Goal: Complete application form

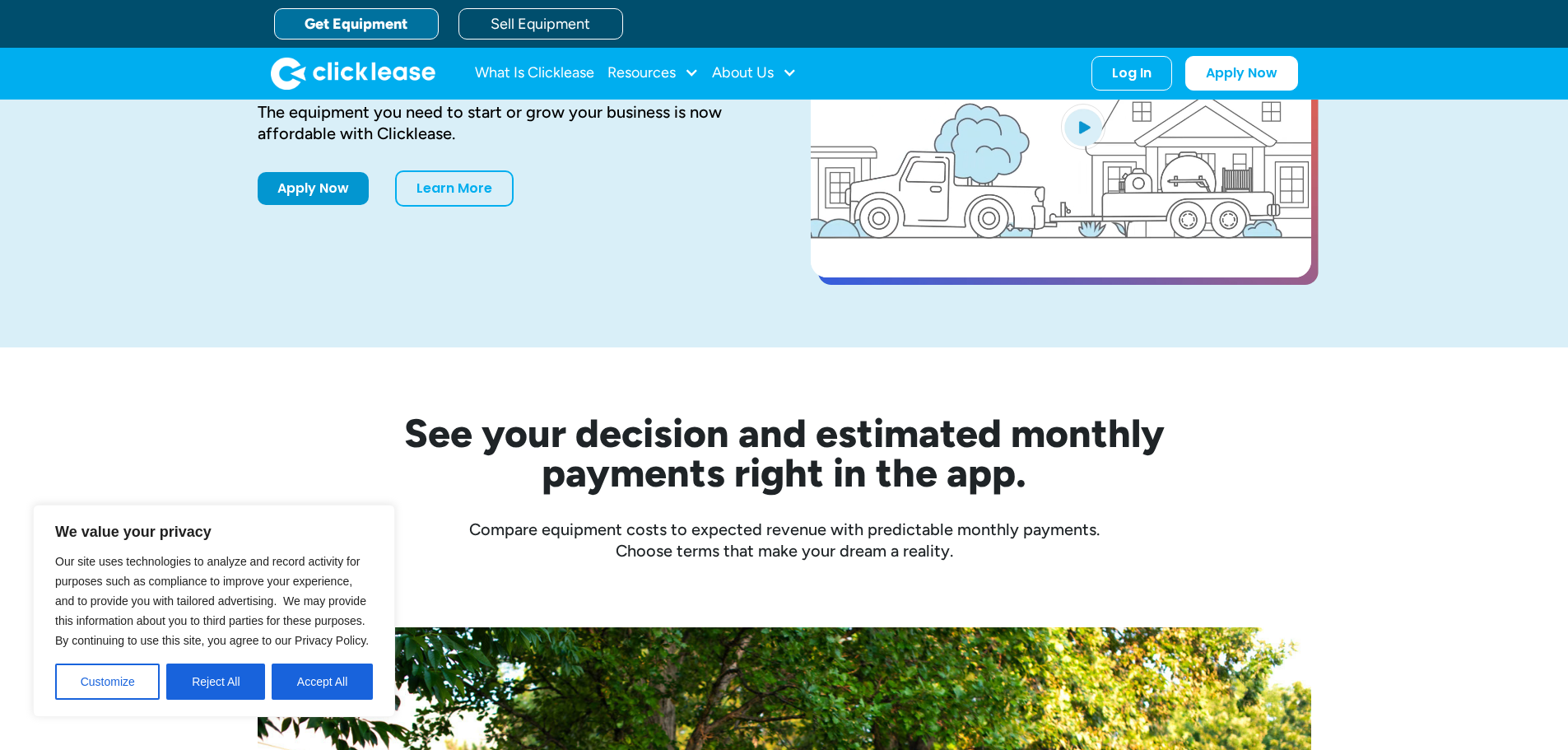
scroll to position [82, 0]
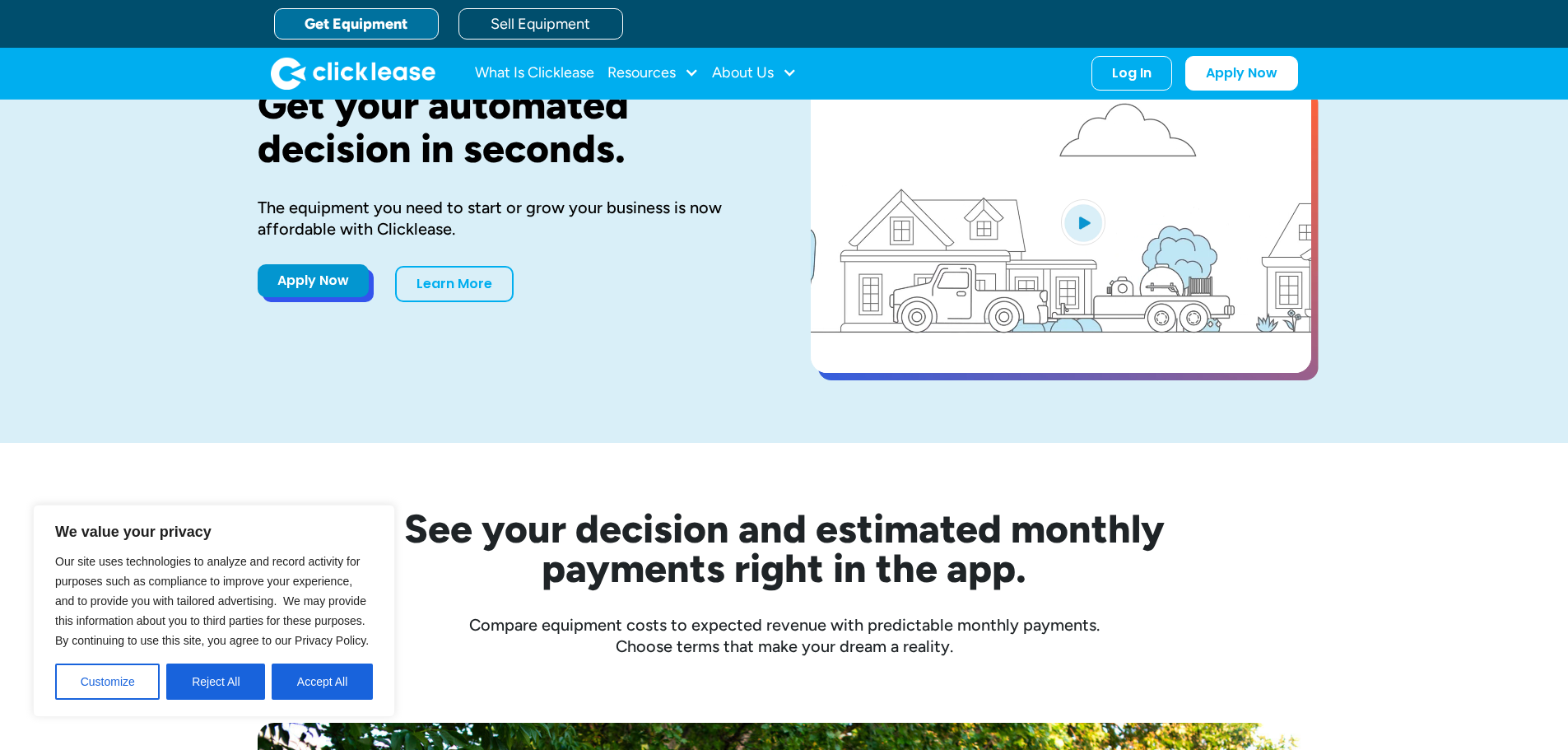
click at [329, 289] on link "Apply Now" at bounding box center [312, 281] width 111 height 33
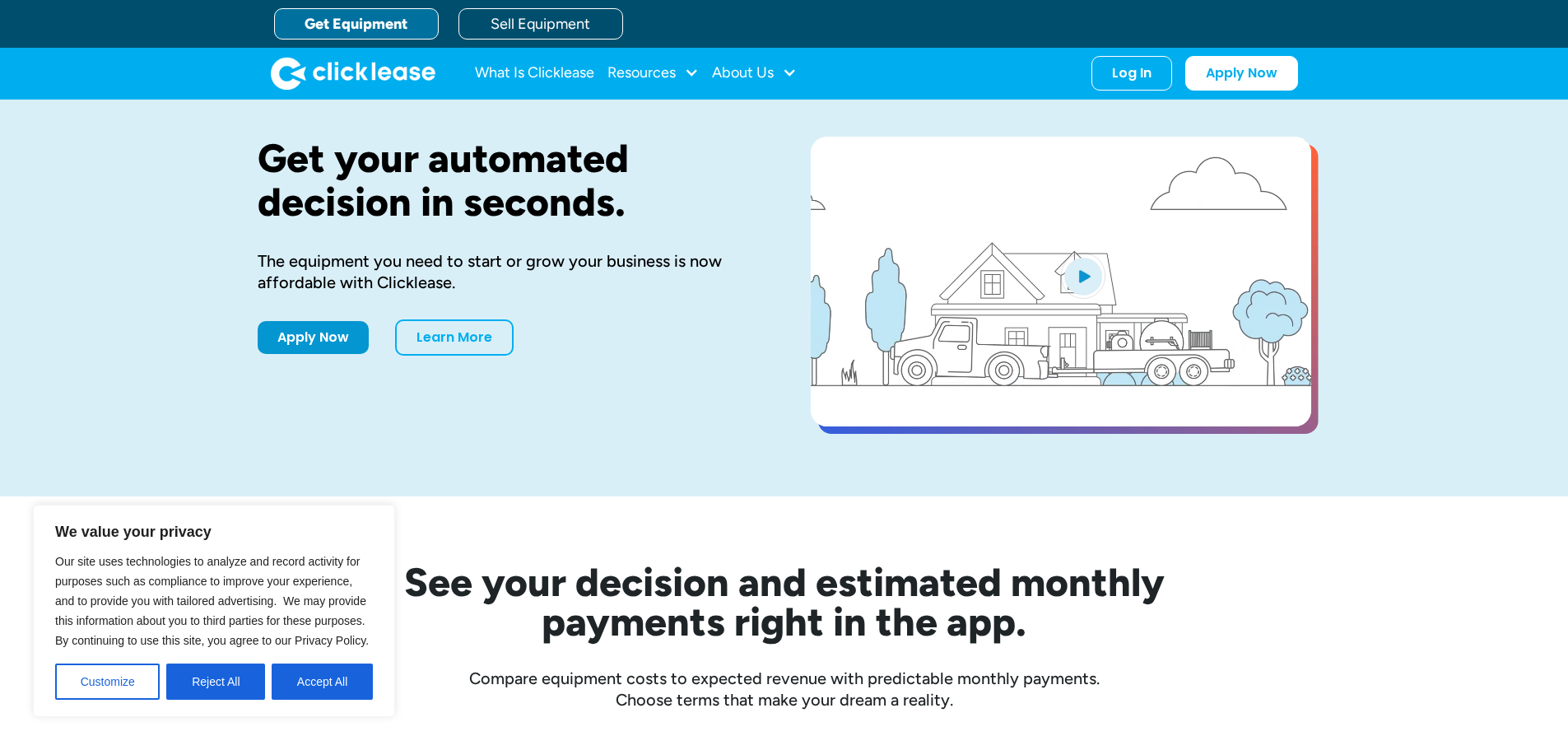
scroll to position [0, 0]
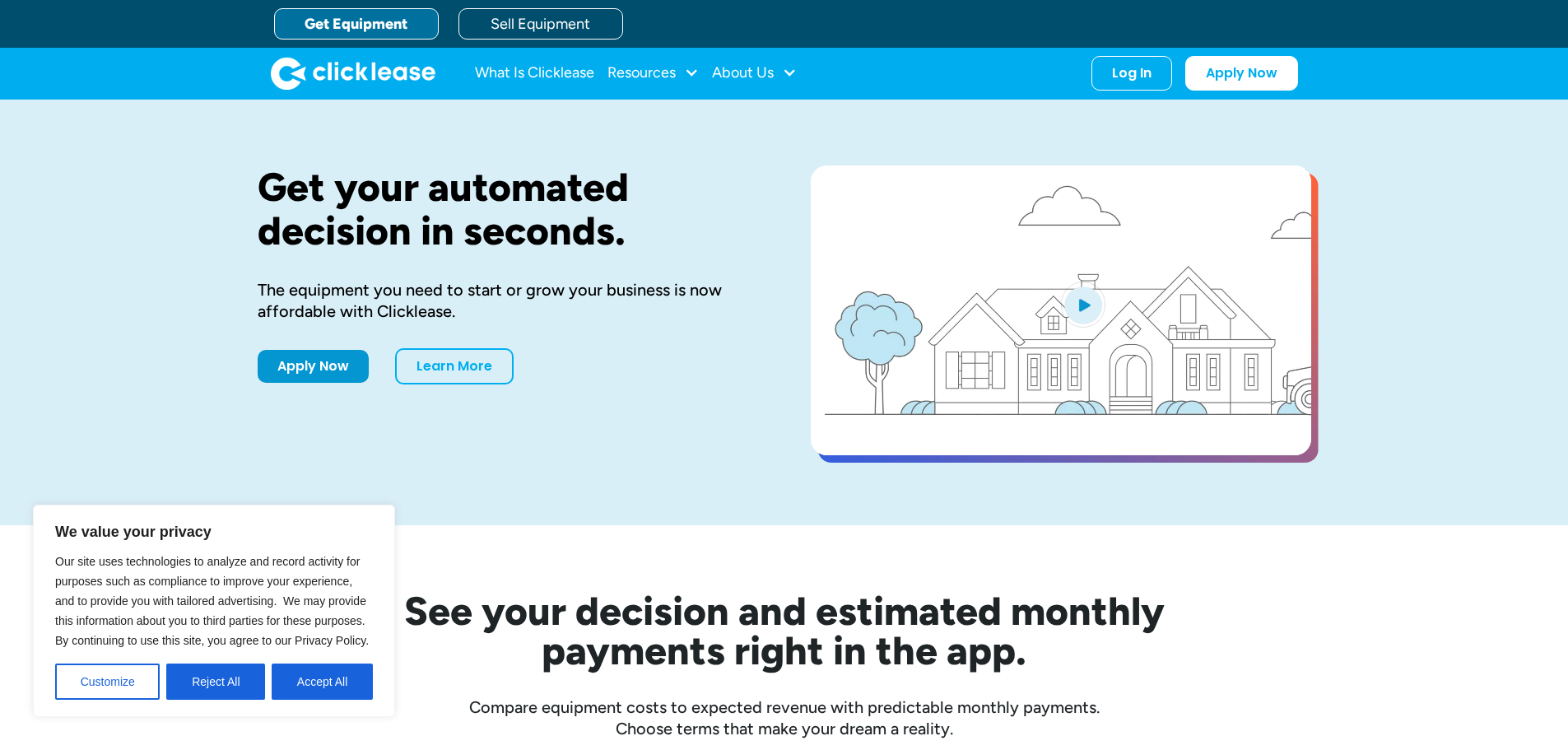
click at [694, 402] on div "Get your automated decision in seconds. The equipment you need to start or grow…" at bounding box center [507, 312] width 500 height 294
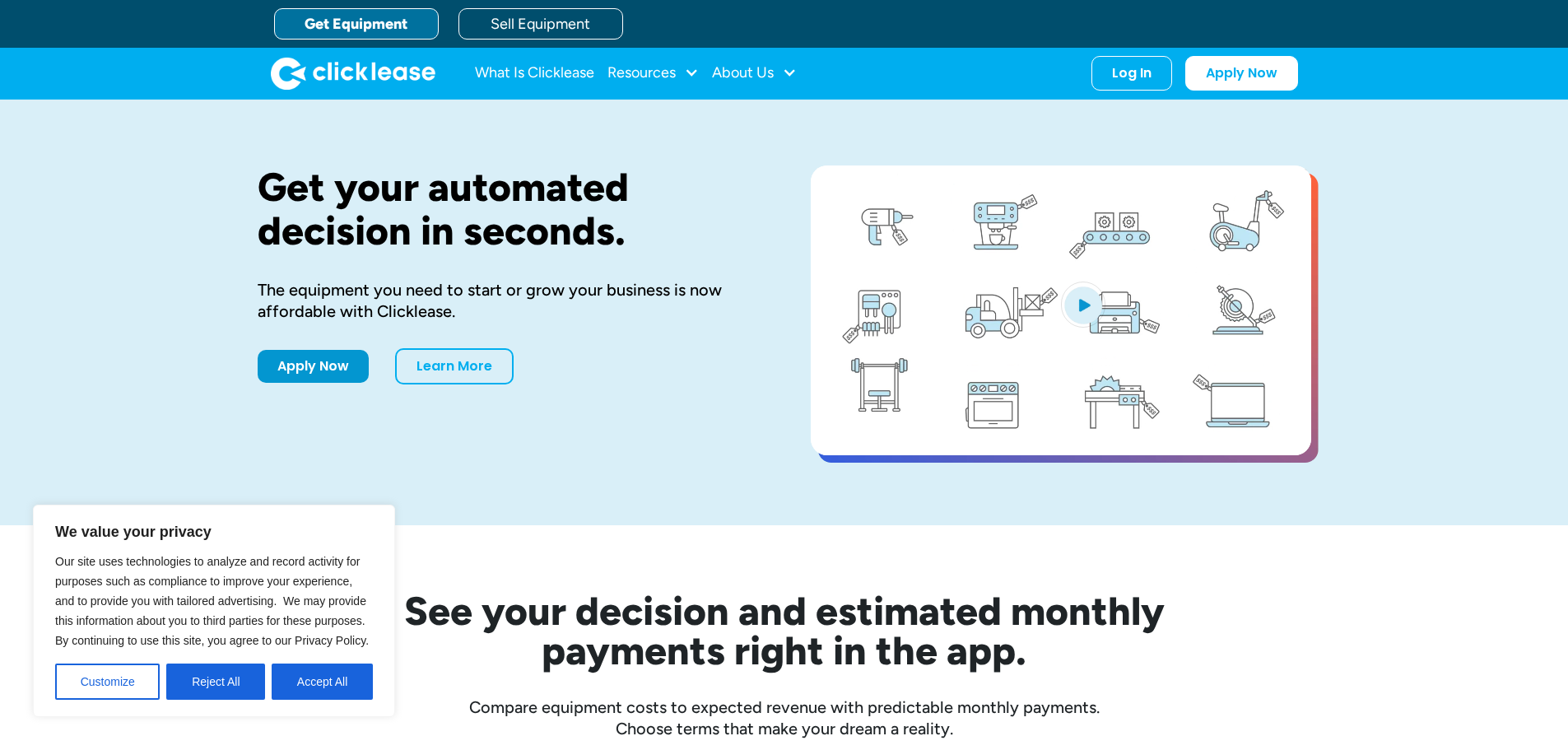
click at [1432, 275] on div "Get your automated decision in seconds. The equipment you need to start or grow…" at bounding box center [784, 311] width 1568 height 425
